Goal: Navigation & Orientation: Find specific page/section

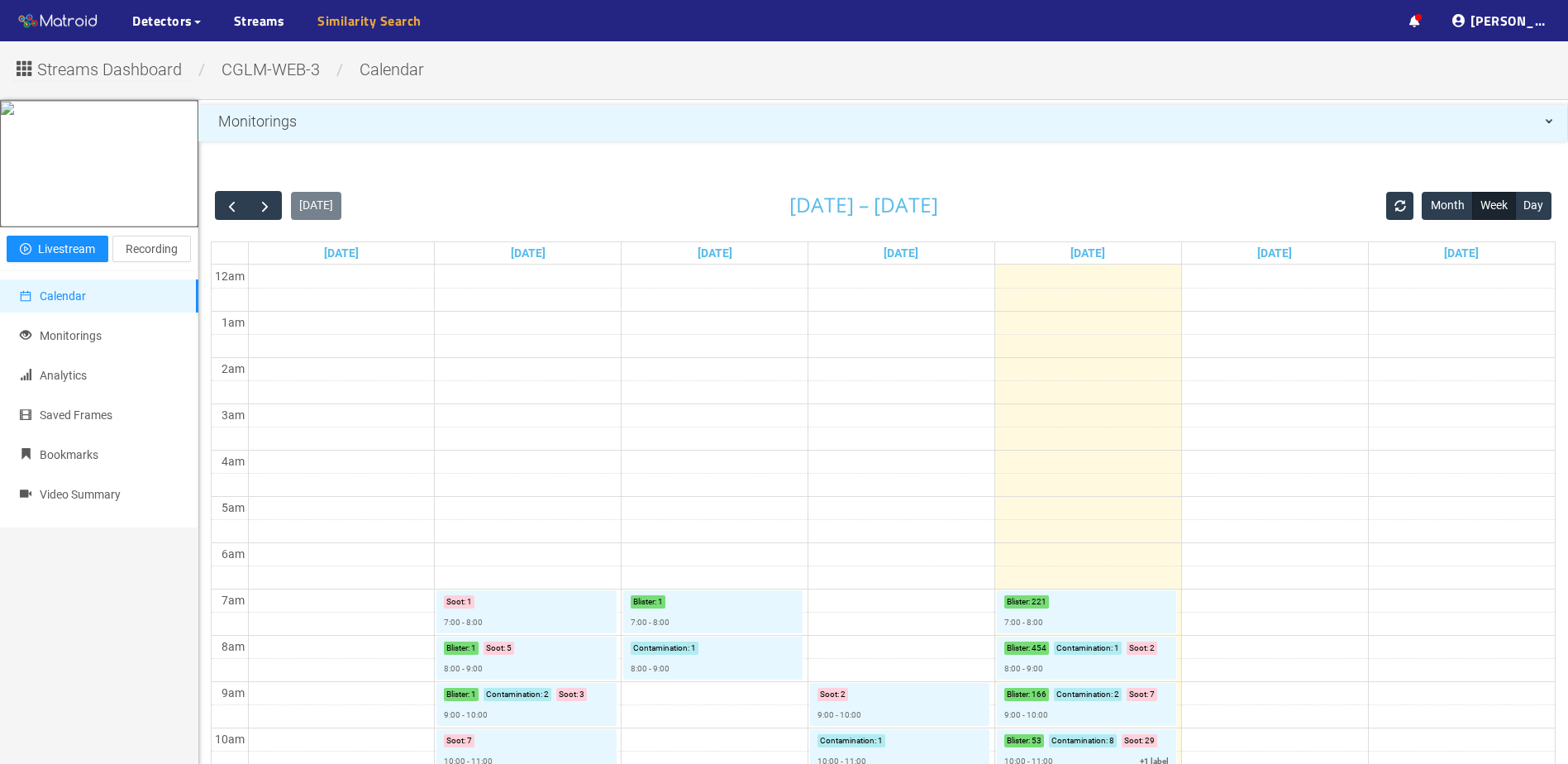
scroll to position [83, 0]
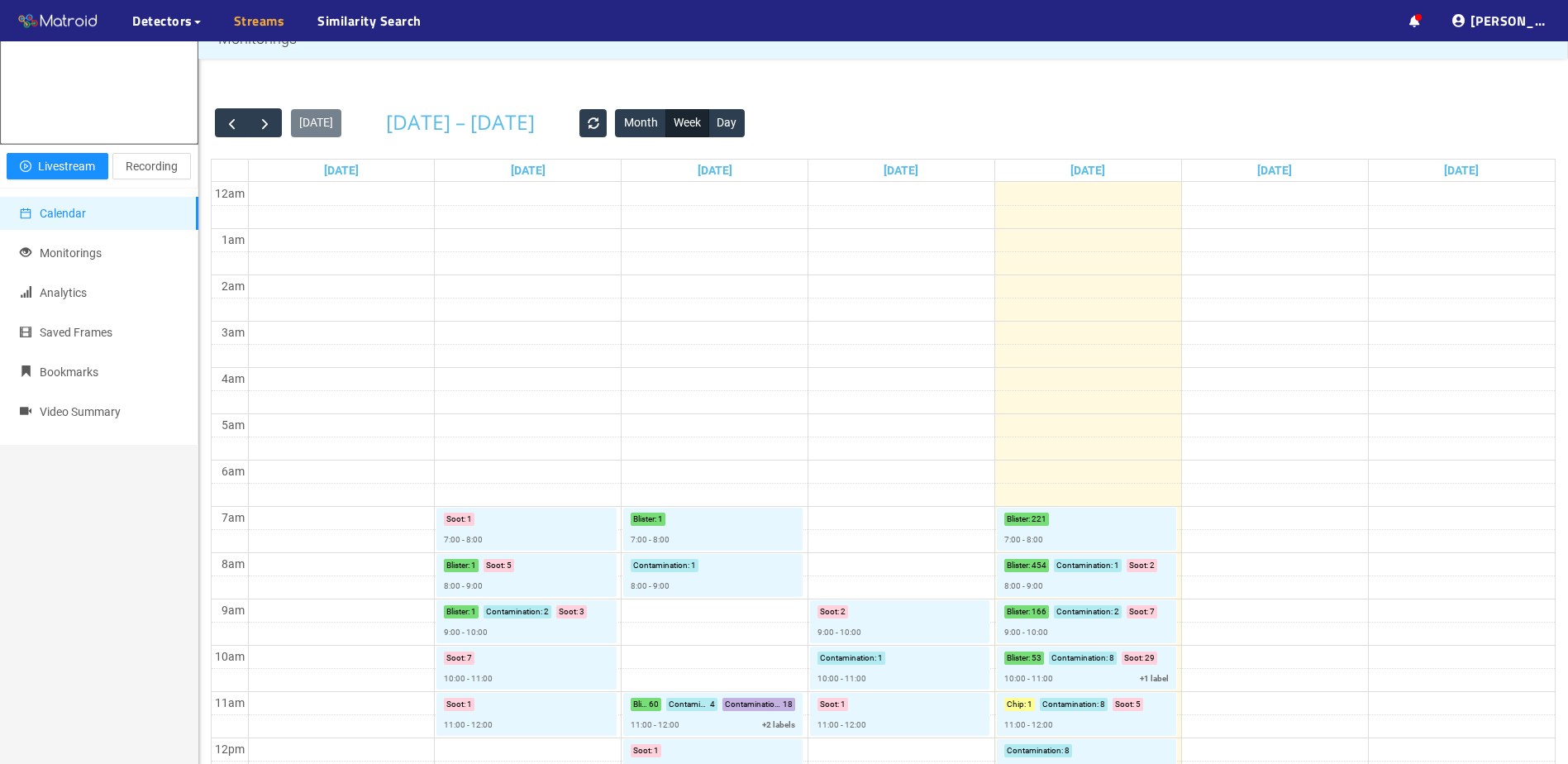
click at [258, 19] on link "Streams" at bounding box center [260, 20] width 52 height 20
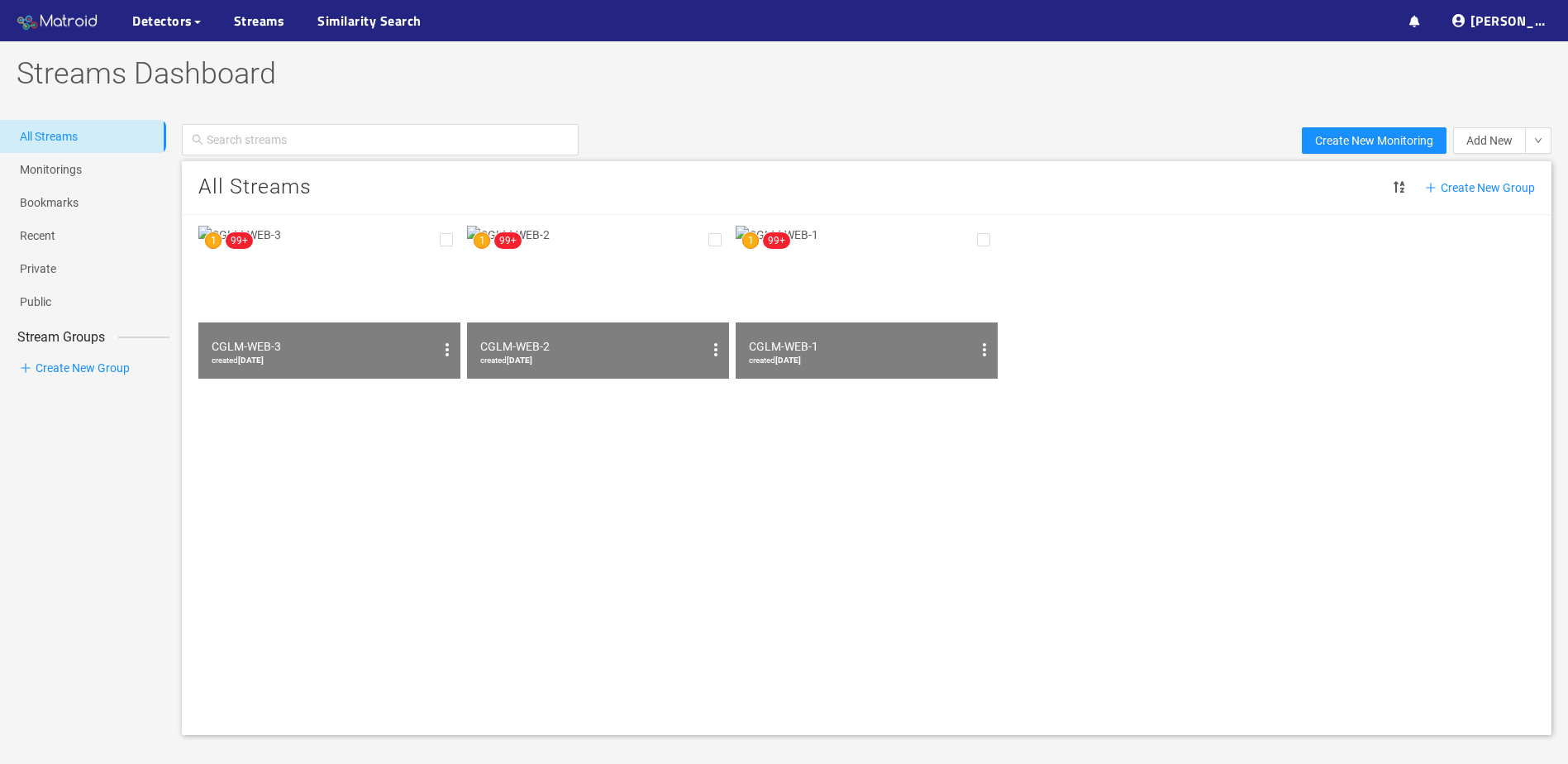
click at [42, 19] on img at bounding box center [58, 21] width 83 height 25
